Goal: Information Seeking & Learning: Find specific fact

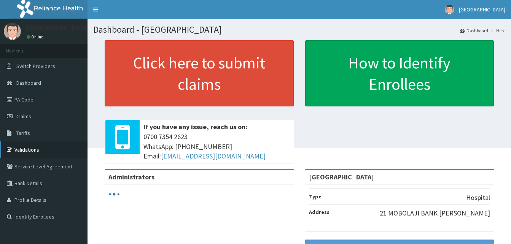
click at [32, 150] on link "Validations" at bounding box center [43, 149] width 87 height 17
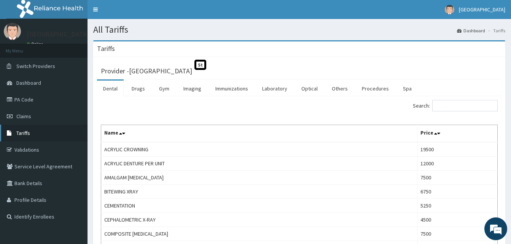
click at [41, 132] on link "Tariffs" at bounding box center [43, 133] width 87 height 17
click at [464, 104] on input "Search:" at bounding box center [464, 105] width 65 height 11
click at [374, 88] on link "Procedures" at bounding box center [374, 89] width 39 height 16
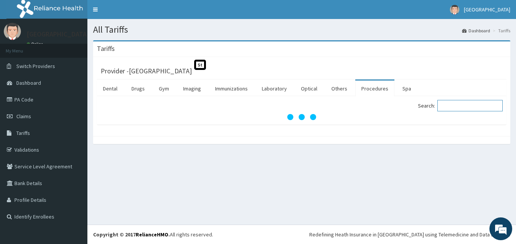
click at [460, 103] on input "Search:" at bounding box center [470, 105] width 65 height 11
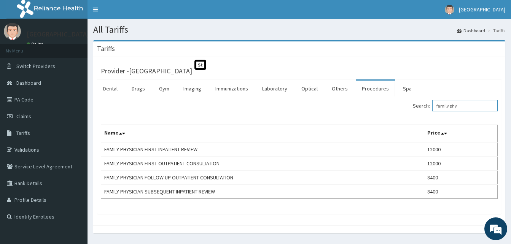
type input "family phy"
click at [448, 212] on div "Search: family phy Name Price FAMILY PHYSICIAN FIRST INPATIENT REVIEW 12000 FAM…" at bounding box center [299, 155] width 404 height 118
click at [308, 213] on div "Search: family phy Name Price FAMILY PHYSICIAN FIRST INPATIENT REVIEW 12000 FAM…" at bounding box center [299, 155] width 404 height 118
click at [367, 215] on div "Provider - Starcare International Hospital St Dental Drugs Gym Imaging Immuniza…" at bounding box center [299, 141] width 412 height 168
click at [203, 25] on h1 "All Tariffs" at bounding box center [299, 30] width 412 height 10
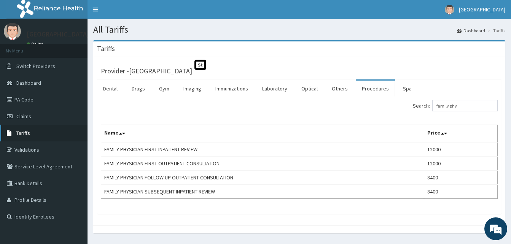
click at [36, 130] on link "Tariffs" at bounding box center [43, 133] width 87 height 17
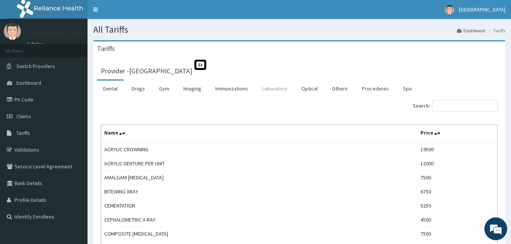
click at [271, 90] on link "Laboratory" at bounding box center [274, 89] width 37 height 16
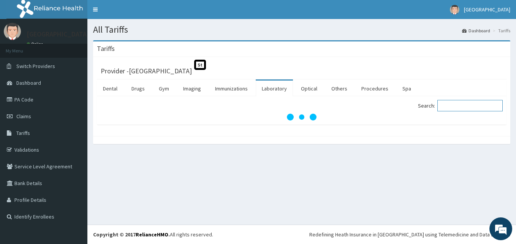
click at [462, 102] on input "Search:" at bounding box center [470, 105] width 65 height 11
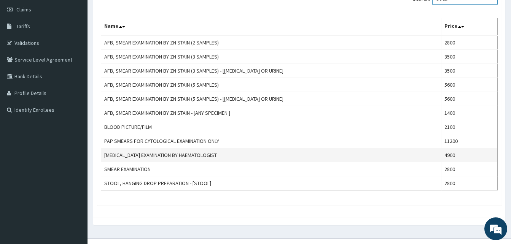
scroll to position [114, 0]
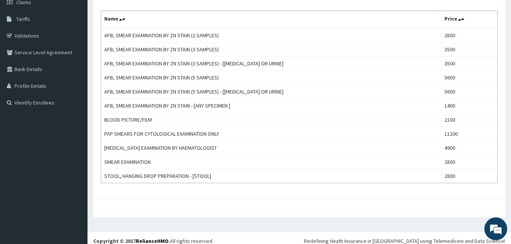
type input "smear"
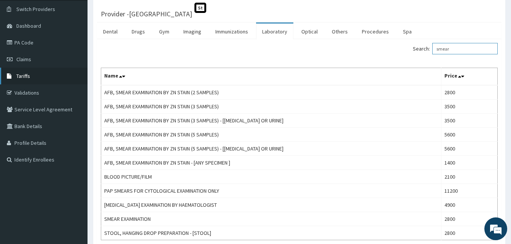
scroll to position [38, 0]
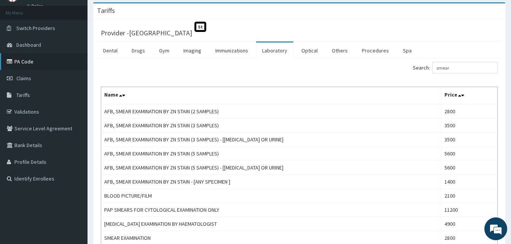
click at [37, 60] on link "PA Code" at bounding box center [43, 61] width 87 height 17
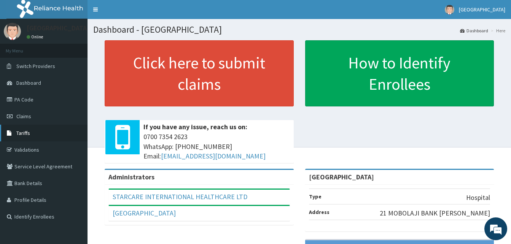
click at [23, 131] on span "Tariffs" at bounding box center [23, 133] width 14 height 7
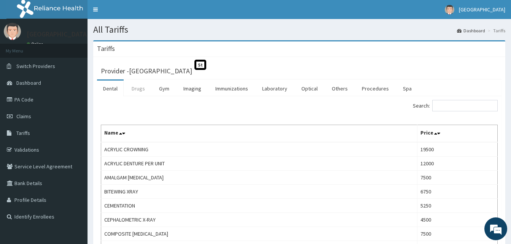
click at [136, 89] on link "Drugs" at bounding box center [137, 89] width 25 height 16
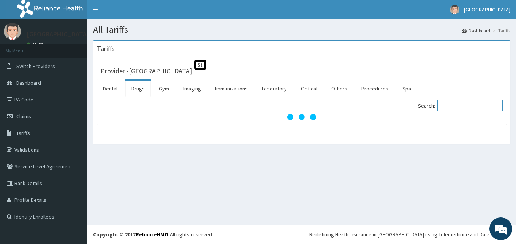
click at [468, 106] on input "Search:" at bounding box center [470, 105] width 65 height 11
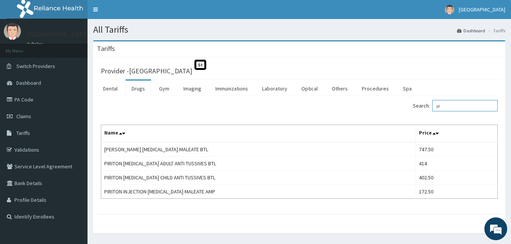
type input "p"
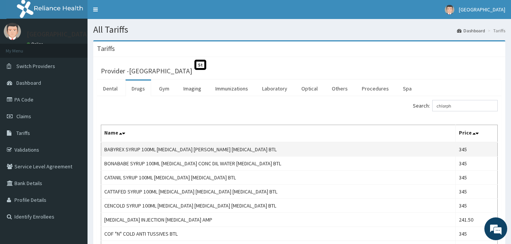
click at [368, 148] on td "BABYREX SYRUP 100ML [MEDICAL_DATA] [PERSON_NAME] [MEDICAL_DATA] BTL" at bounding box center [278, 149] width 354 height 14
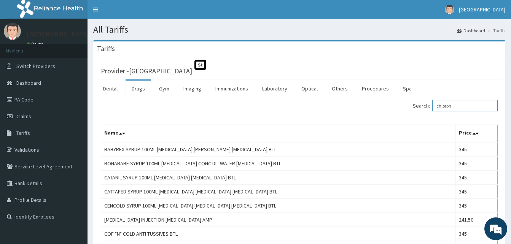
click at [466, 110] on input "chlorph" at bounding box center [464, 105] width 65 height 11
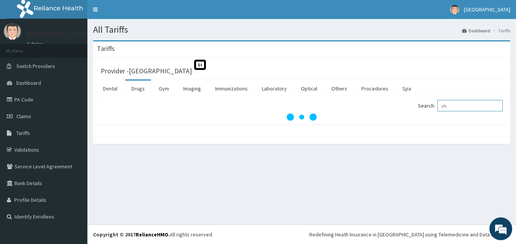
type input "c"
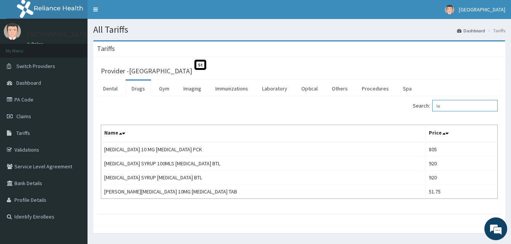
type input "l"
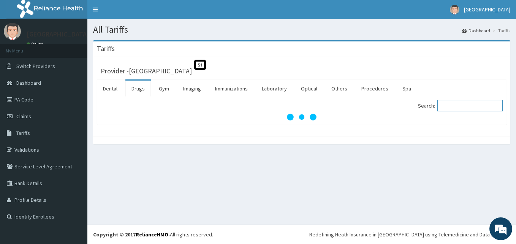
click at [456, 106] on input "Search:" at bounding box center [470, 105] width 65 height 11
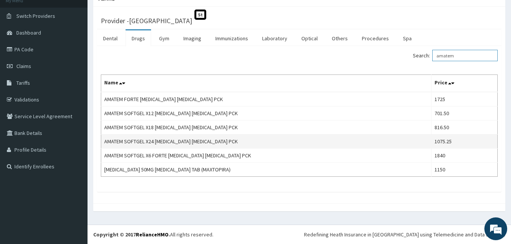
scroll to position [36, 0]
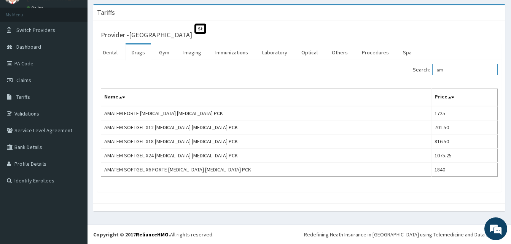
type input "a"
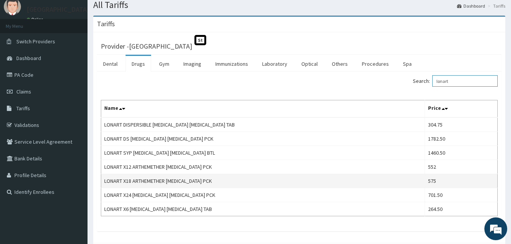
scroll to position [38, 0]
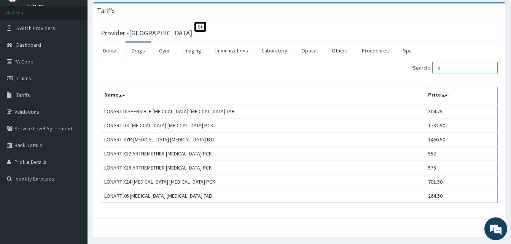
type input "l"
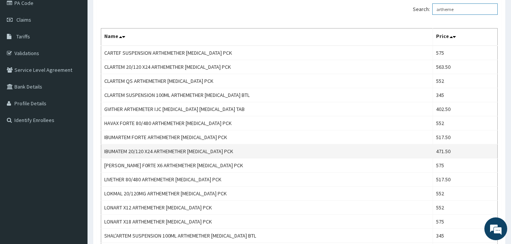
scroll to position [76, 0]
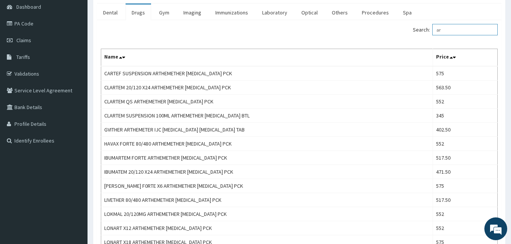
type input "a"
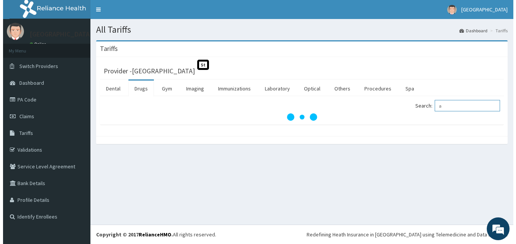
scroll to position [0, 0]
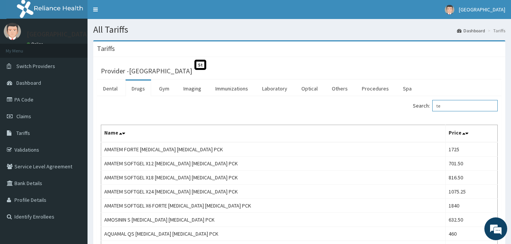
type input "t"
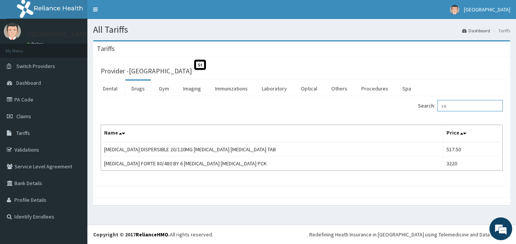
type input "c"
